Goal: Transaction & Acquisition: Purchase product/service

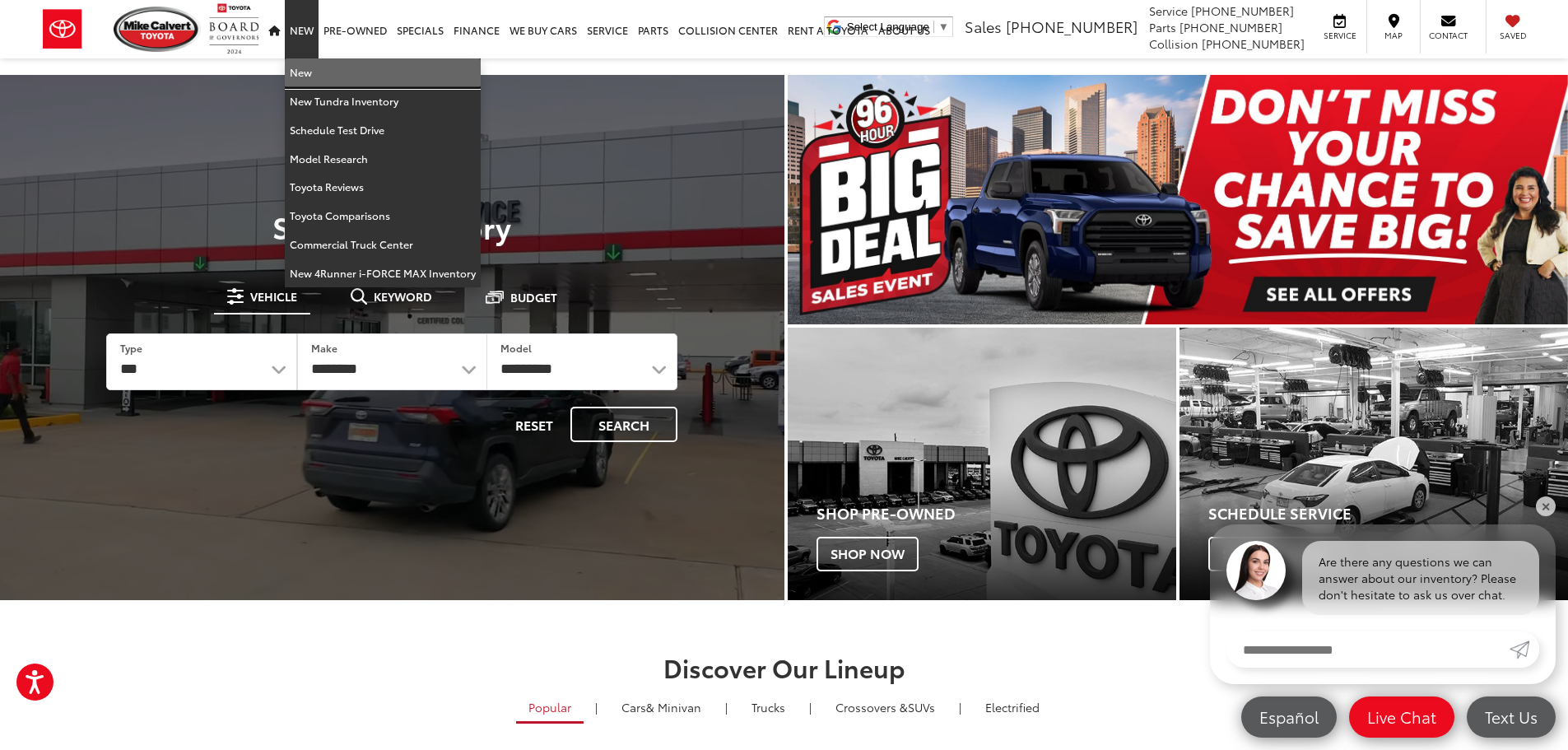
click at [303, 72] on link "New" at bounding box center [382, 72] width 196 height 28
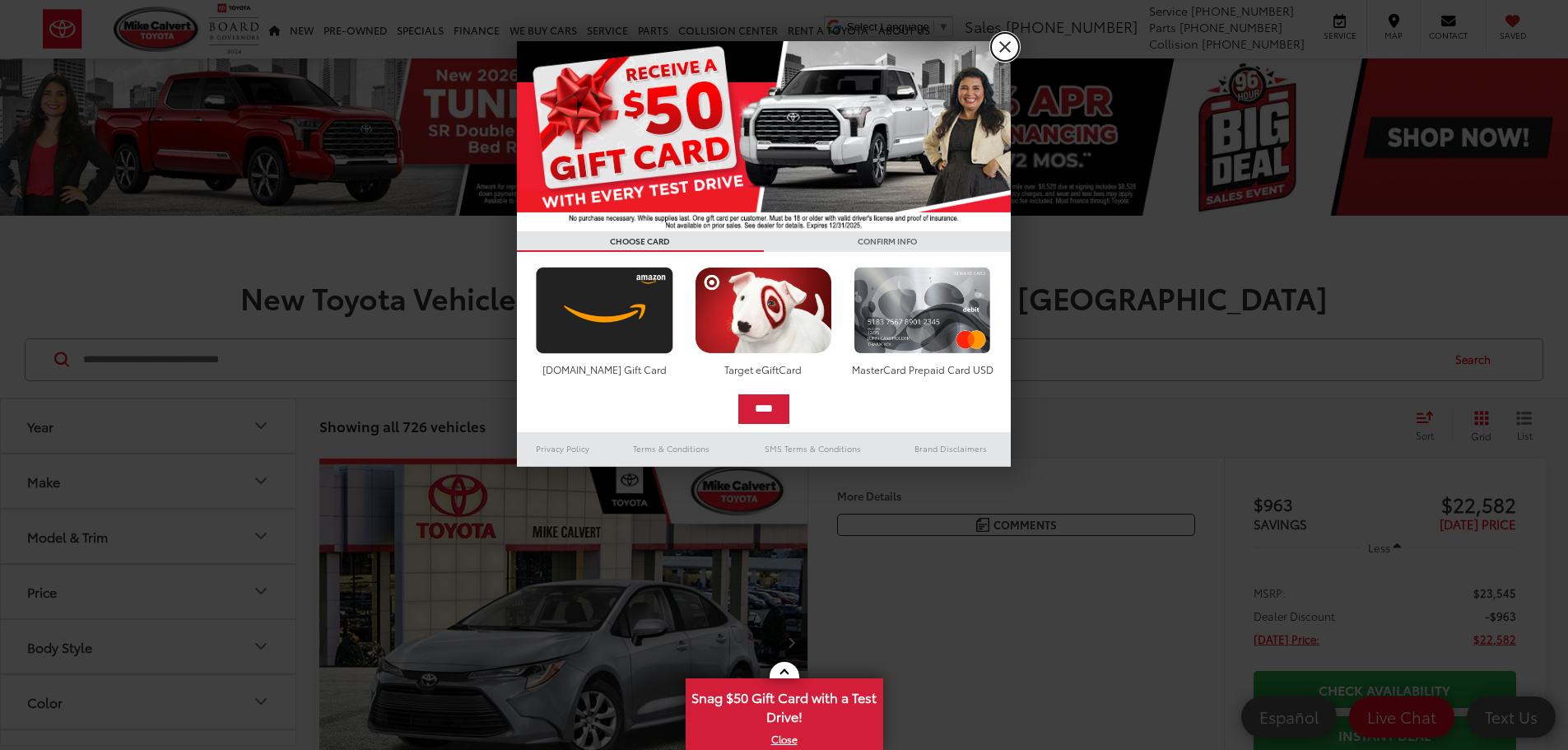
click at [1005, 51] on link "X" at bounding box center [1004, 47] width 28 height 28
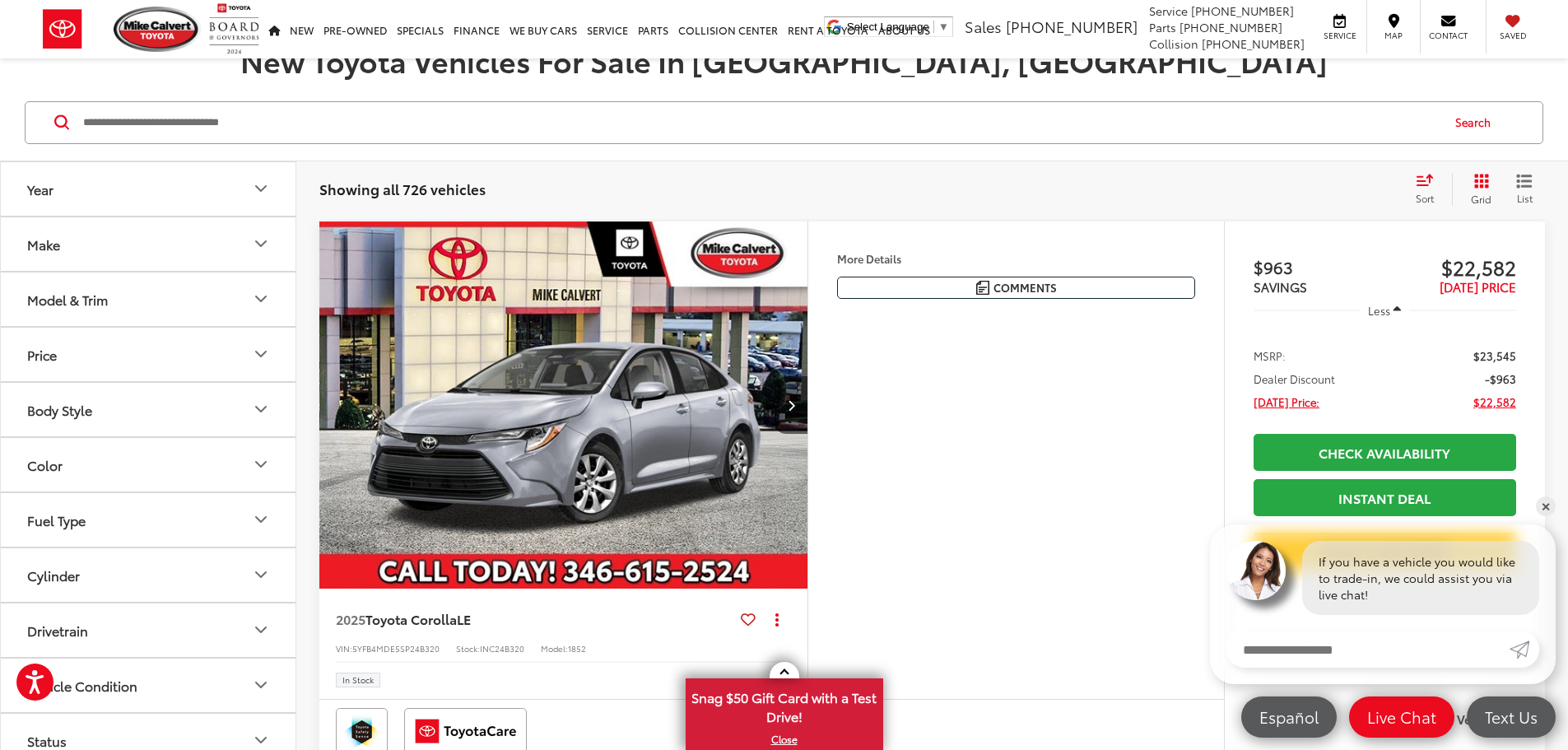
scroll to position [247, 0]
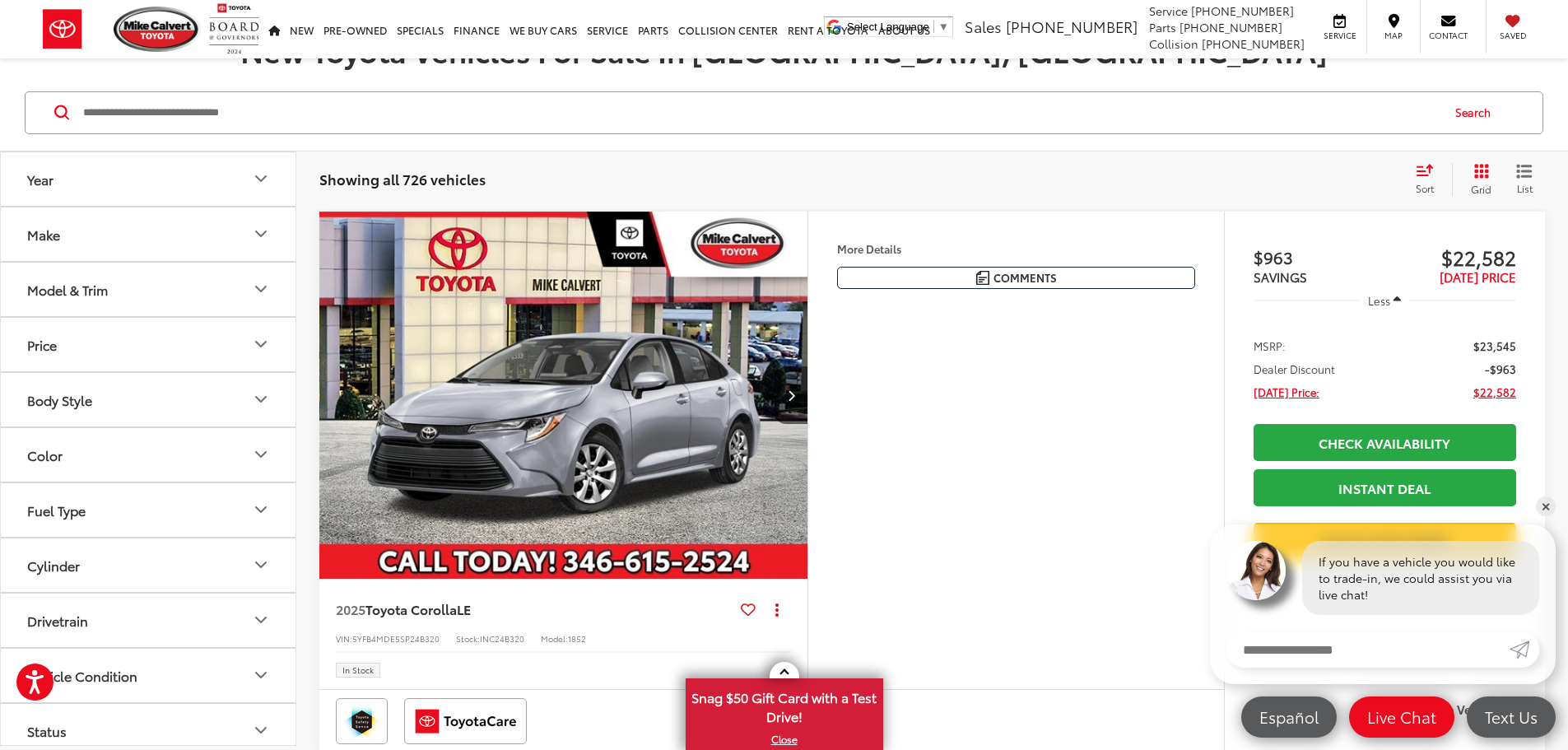
click at [261, 286] on icon "Model & Trim" at bounding box center [260, 289] width 20 height 20
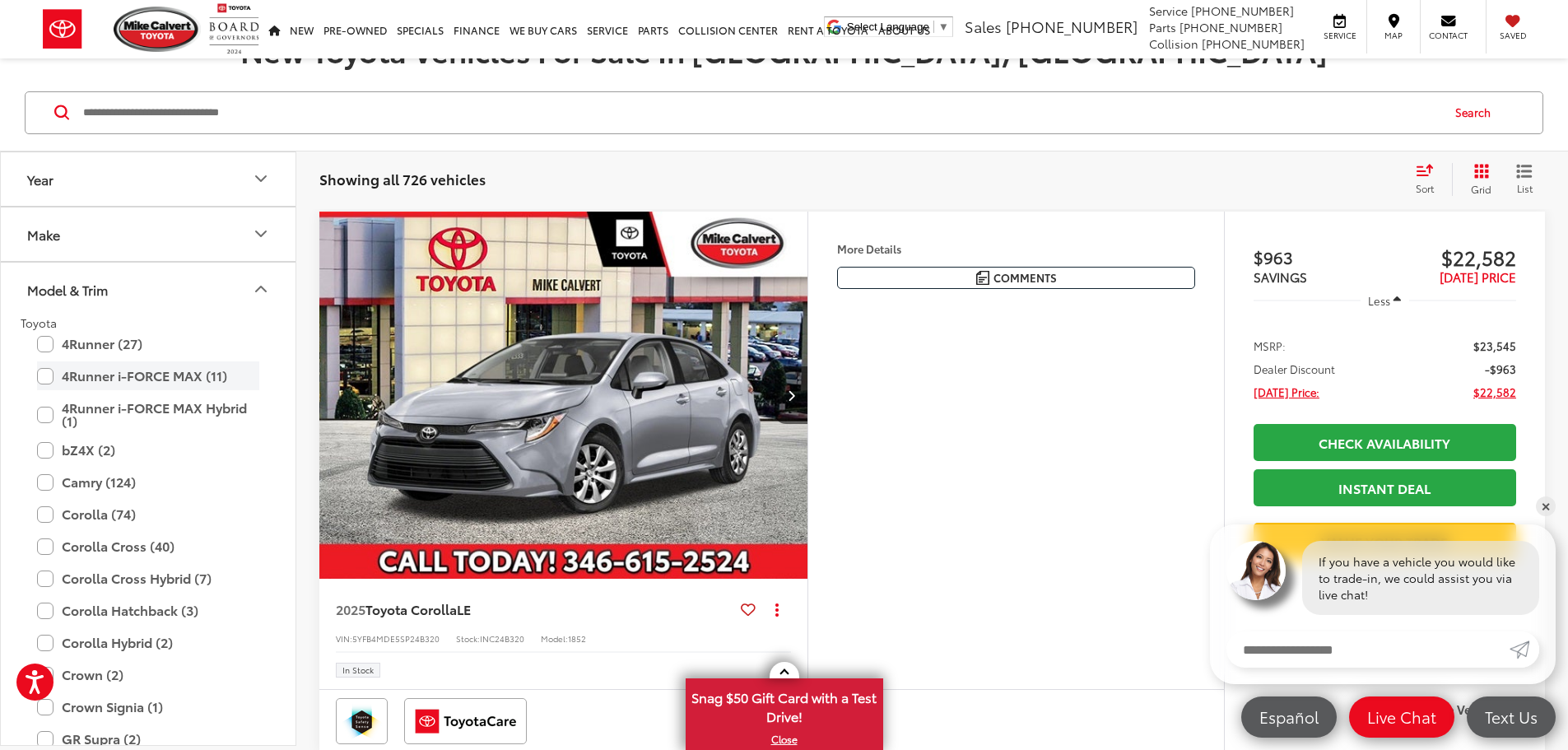
click at [104, 377] on label "4Runner i-FORCE MAX (11)" at bounding box center [148, 375] width 222 height 28
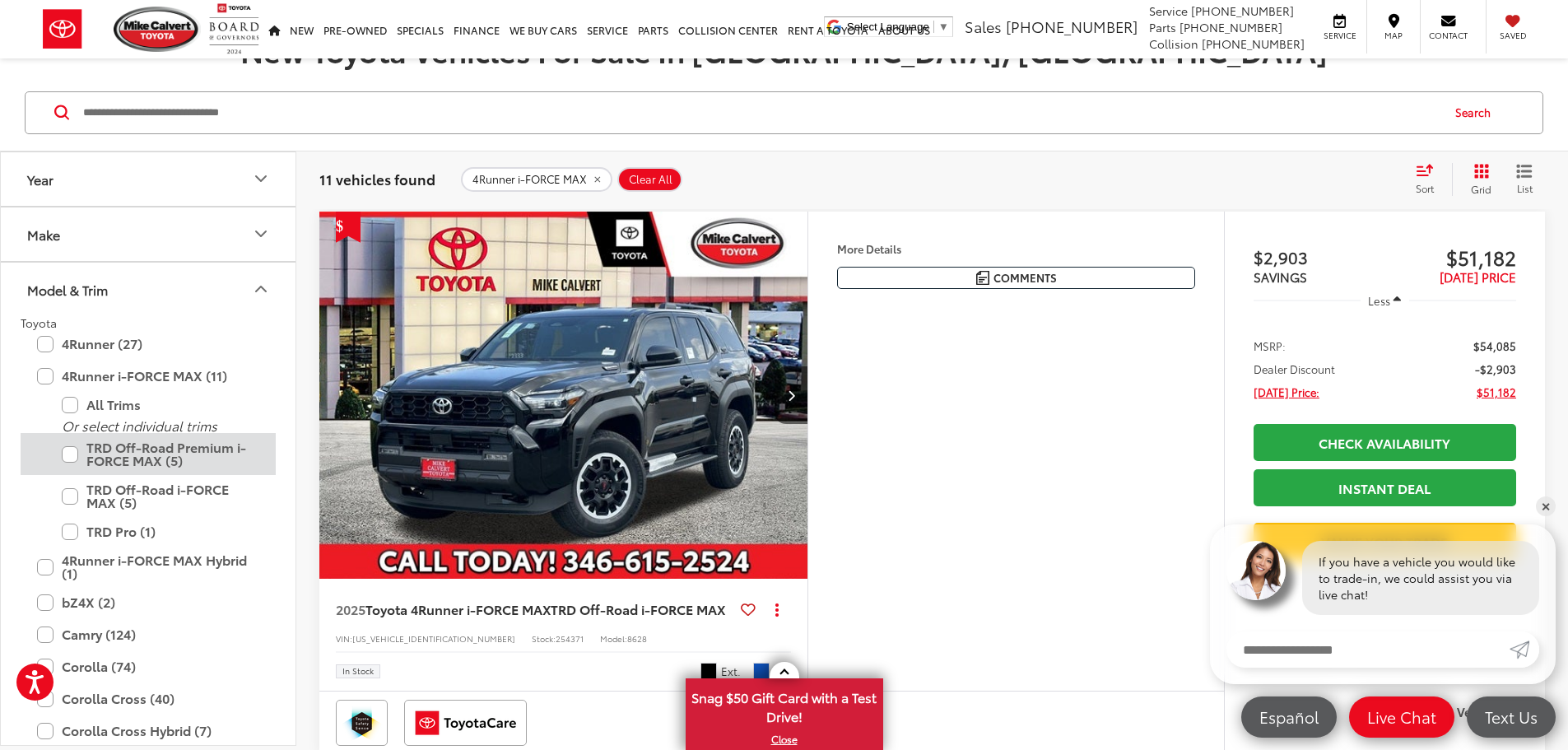
click at [74, 454] on label "TRD Off-Road Premium i-FORCE MAX (5)" at bounding box center [160, 453] width 197 height 42
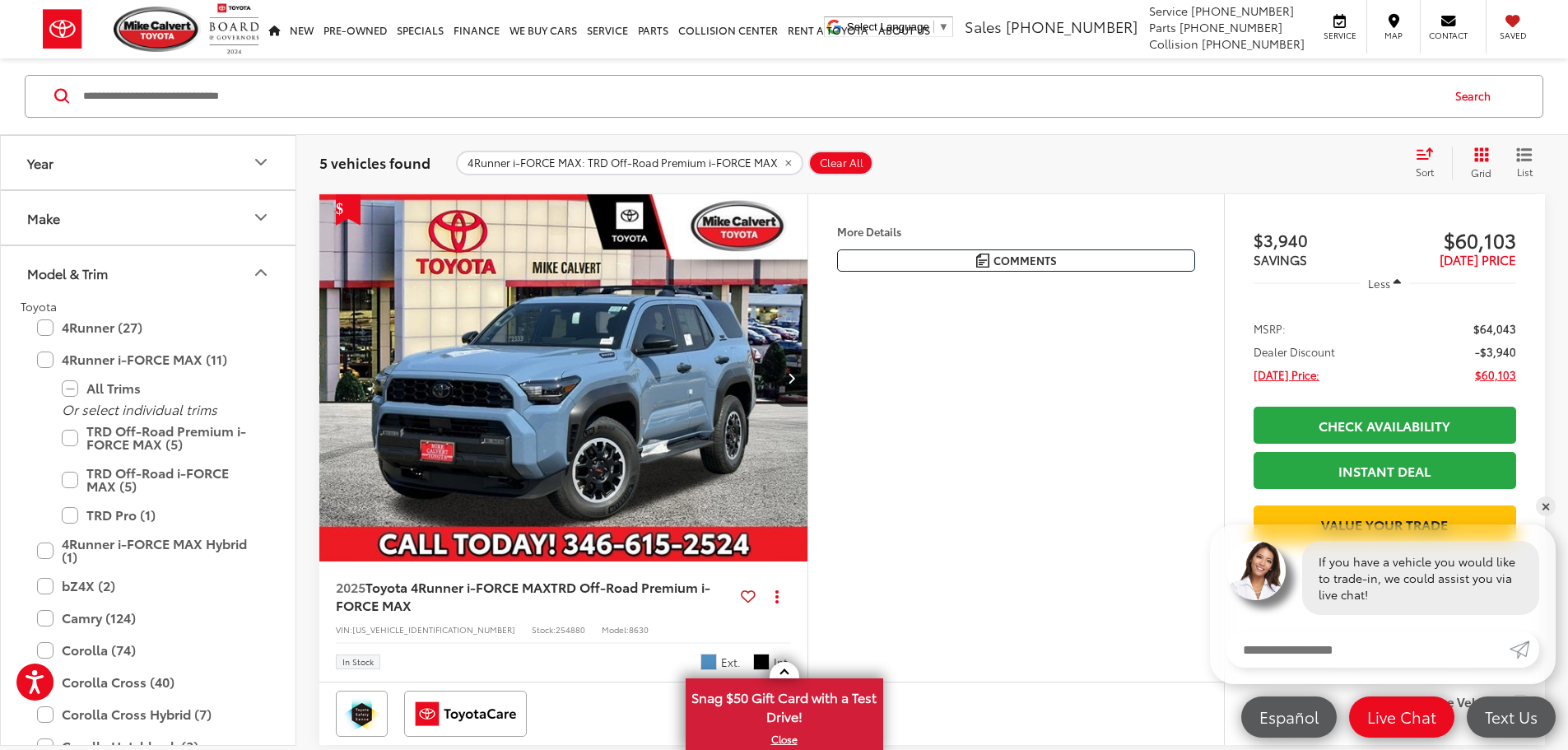
scroll to position [293, 0]
